Goal: Find specific page/section: Find specific page/section

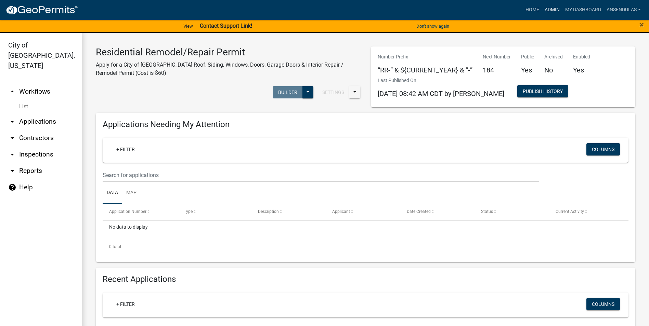
click at [553, 9] on link "Admin" at bounding box center [552, 9] width 21 height 13
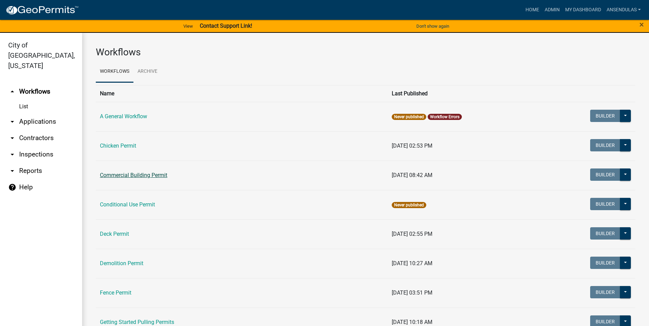
click at [139, 176] on link "Commercial Building Permit" at bounding box center [133, 175] width 67 height 6
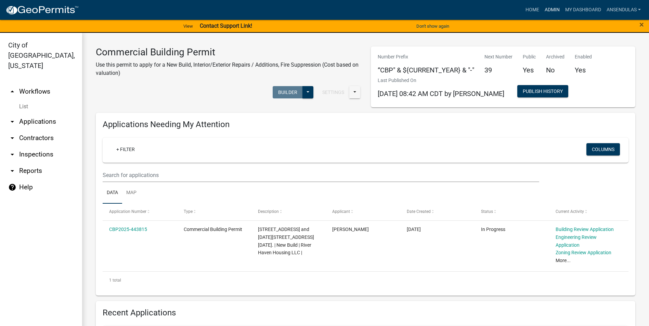
click at [550, 12] on link "Admin" at bounding box center [552, 9] width 21 height 13
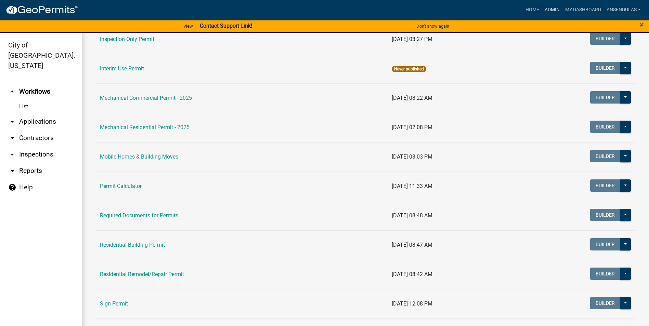
scroll to position [410, 0]
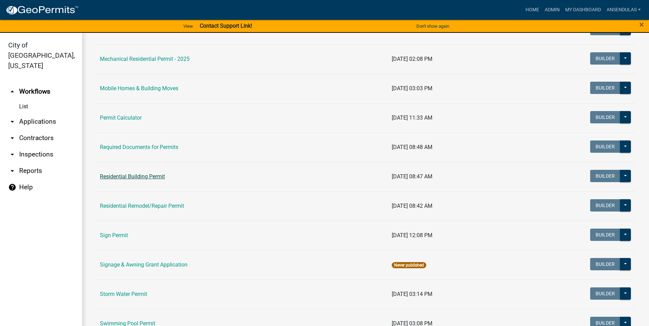
click at [148, 177] on link "Residential Building Permit" at bounding box center [132, 176] width 65 height 6
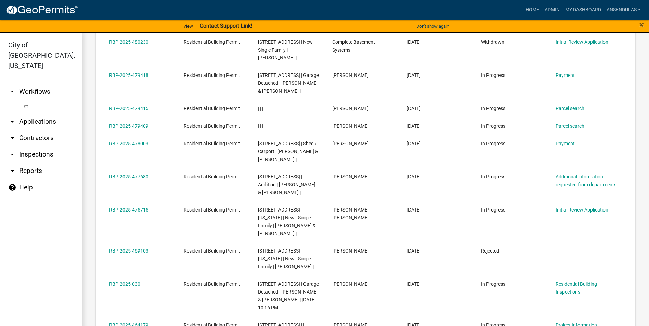
scroll to position [410, 0]
